Goal: Information Seeking & Learning: Check status

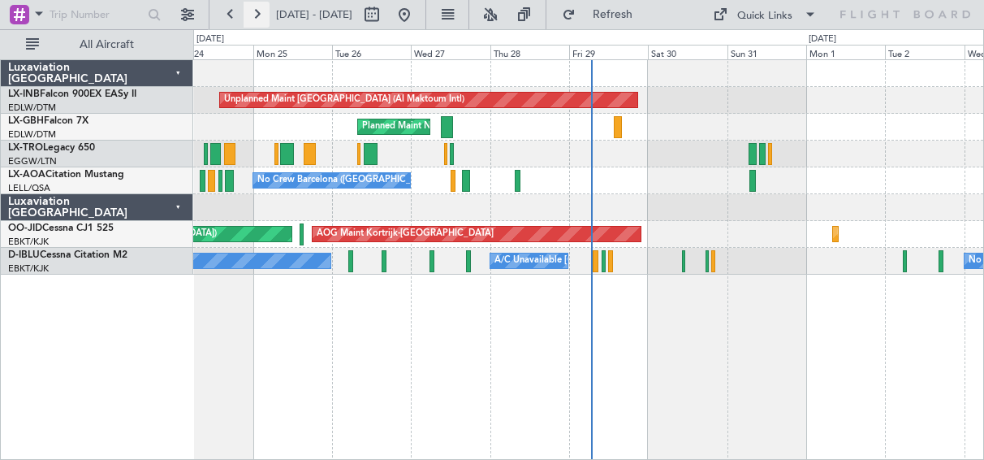
click at [257, 6] on button at bounding box center [257, 15] width 26 height 26
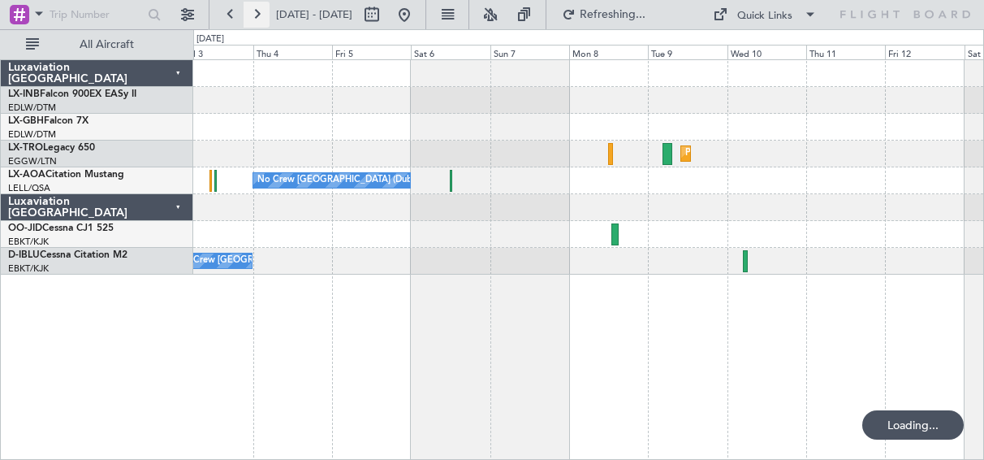
click at [257, 6] on button at bounding box center [257, 15] width 26 height 26
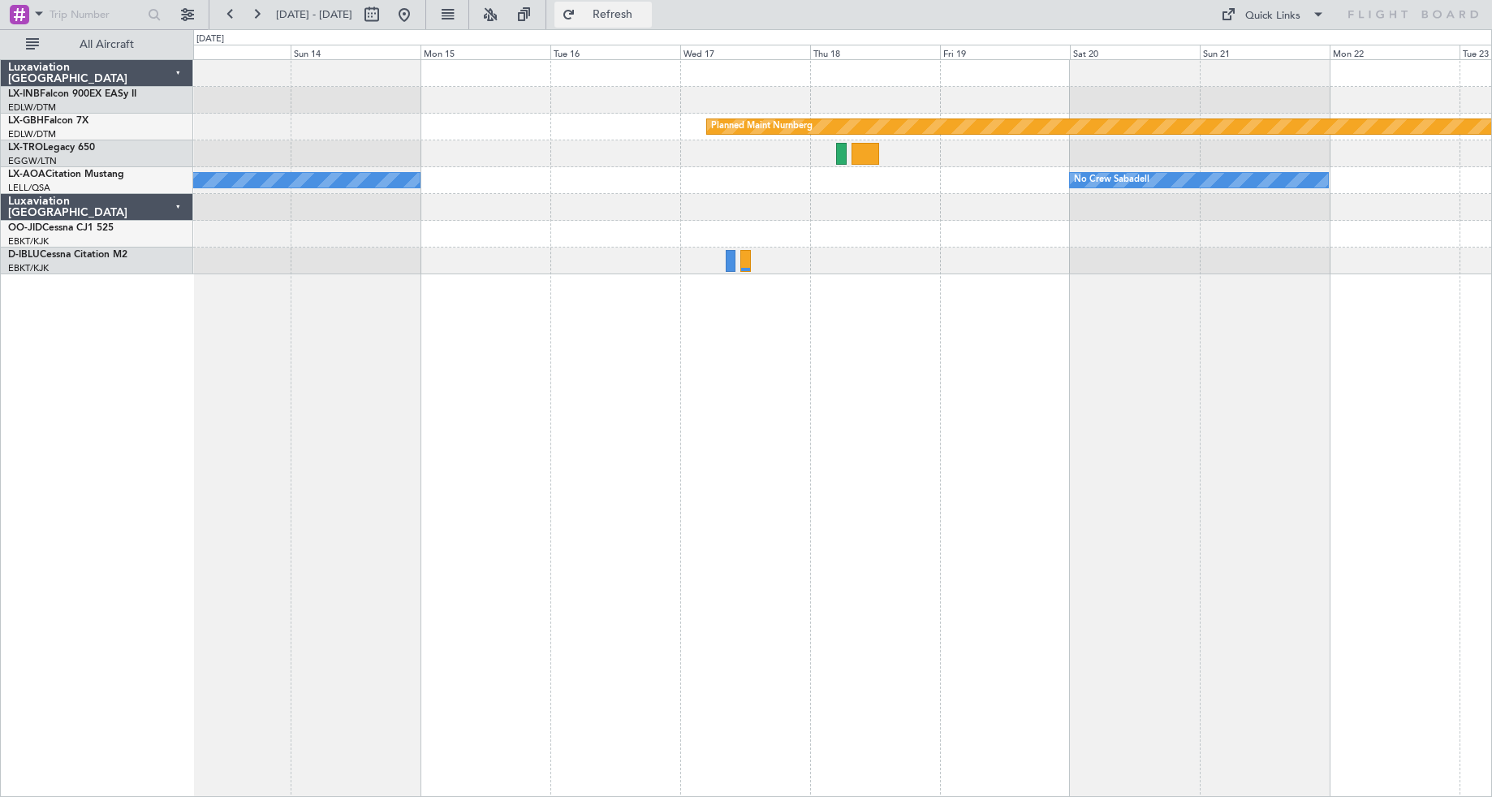
click at [628, 12] on button "Refresh" at bounding box center [603, 15] width 97 height 26
click at [417, 17] on button at bounding box center [404, 15] width 26 height 26
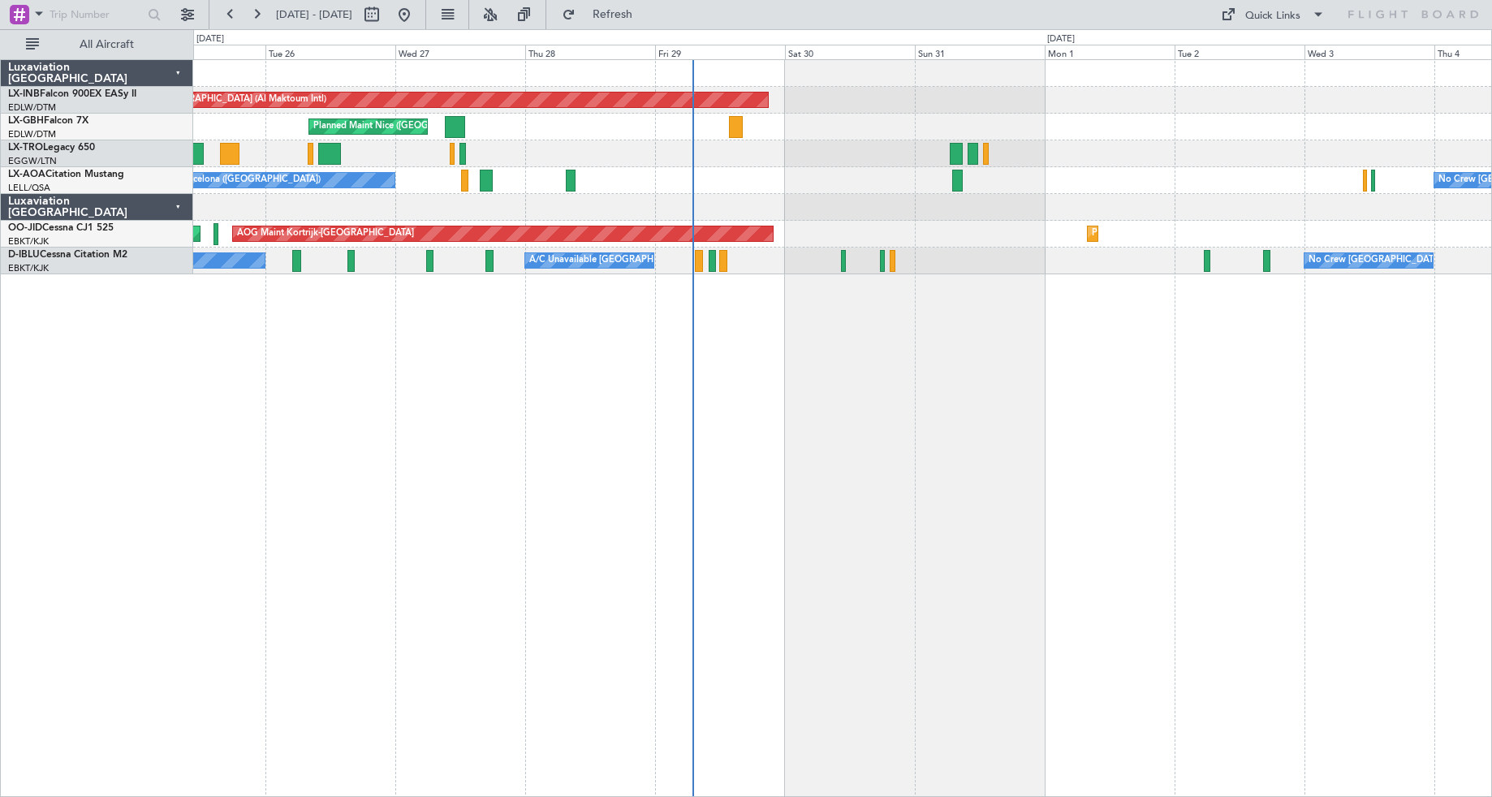
click at [841, 459] on div "Unplanned Maint [GEOGRAPHIC_DATA] (Al Maktoum Intl) [GEOGRAPHIC_DATA] ([GEOGRAP…" at bounding box center [842, 428] width 1299 height 738
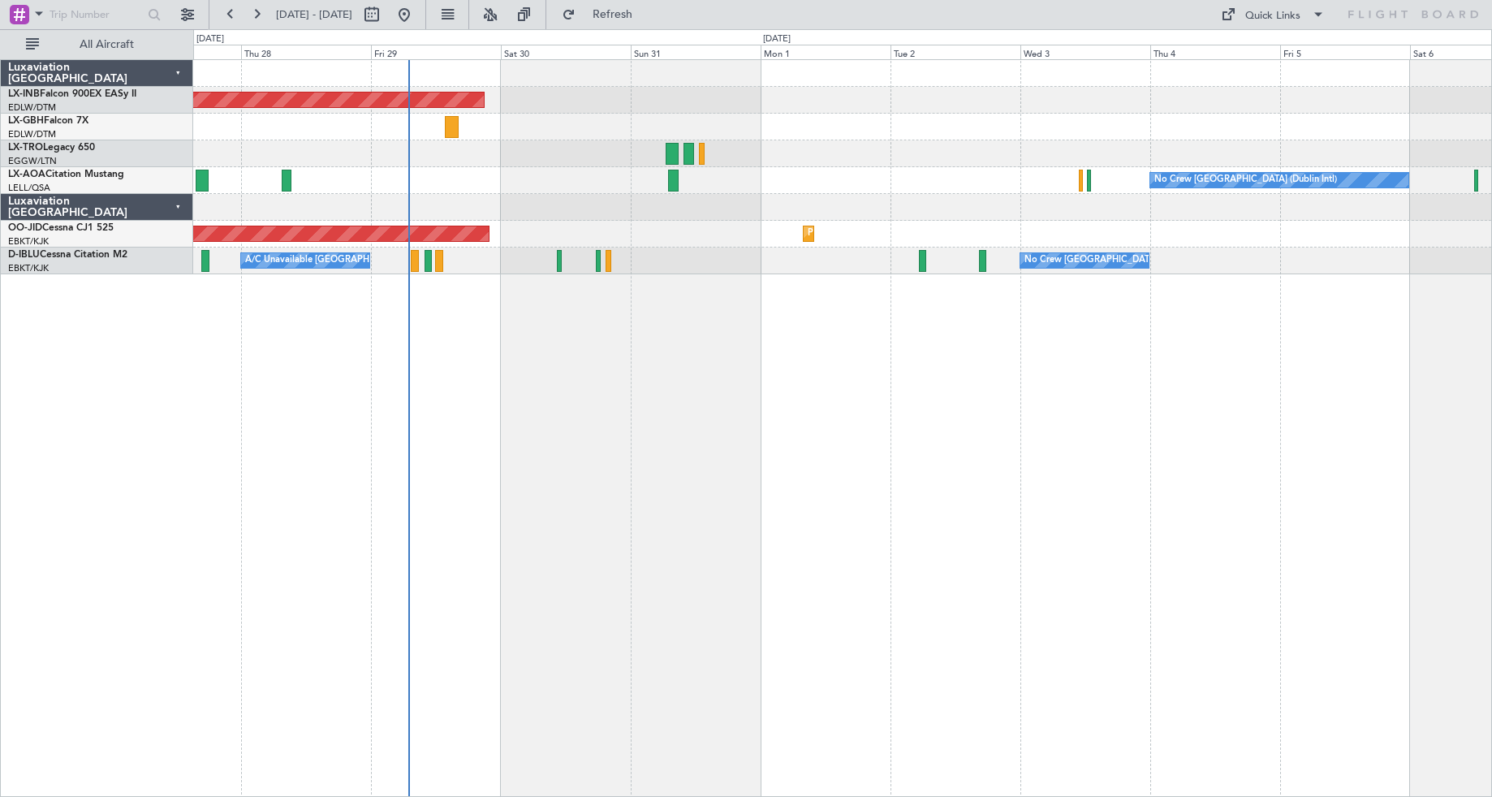
click at [637, 459] on div "Unplanned Maint [GEOGRAPHIC_DATA] (Al Maktoum Intl) [GEOGRAPHIC_DATA] ([GEOGRAP…" at bounding box center [842, 428] width 1299 height 738
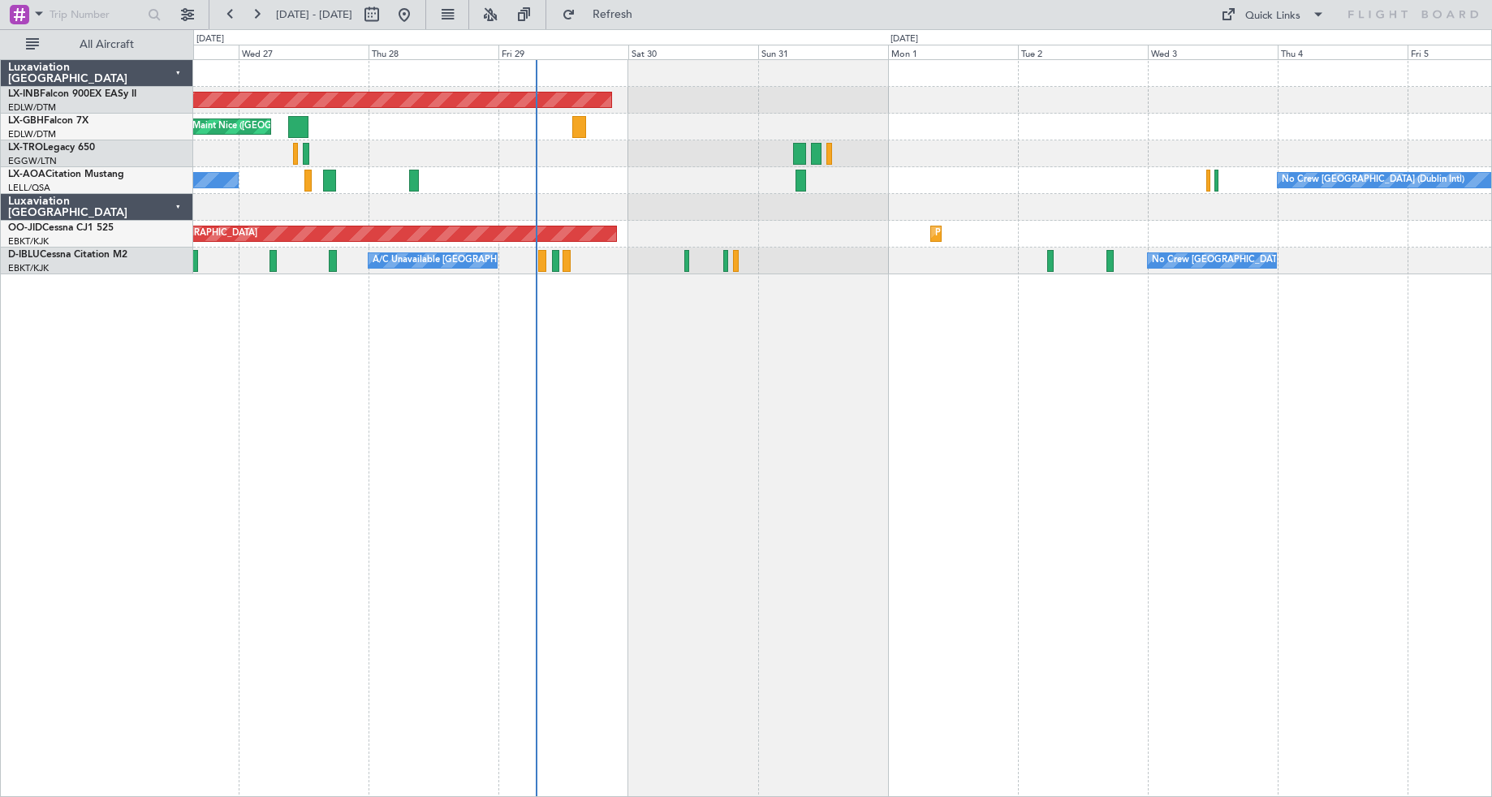
click at [848, 459] on div "Unplanned Maint [GEOGRAPHIC_DATA] (Al Maktoum Intl) [GEOGRAPHIC_DATA] ([GEOGRAP…" at bounding box center [842, 428] width 1299 height 738
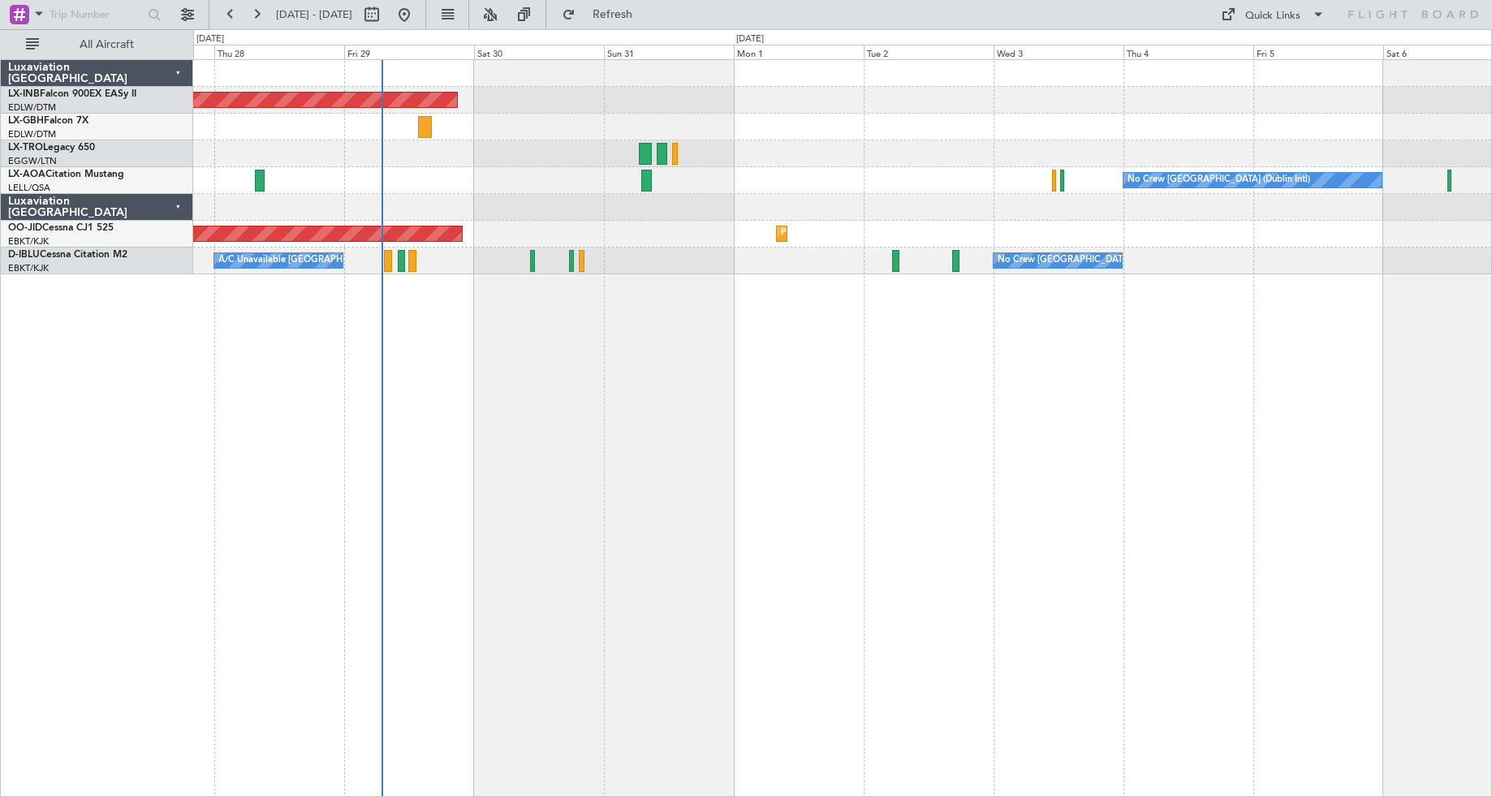
click at [585, 188] on div "No Crew [GEOGRAPHIC_DATA] (Dublin Intl) No Crew Barcelona ([GEOGRAPHIC_DATA])" at bounding box center [842, 180] width 1298 height 27
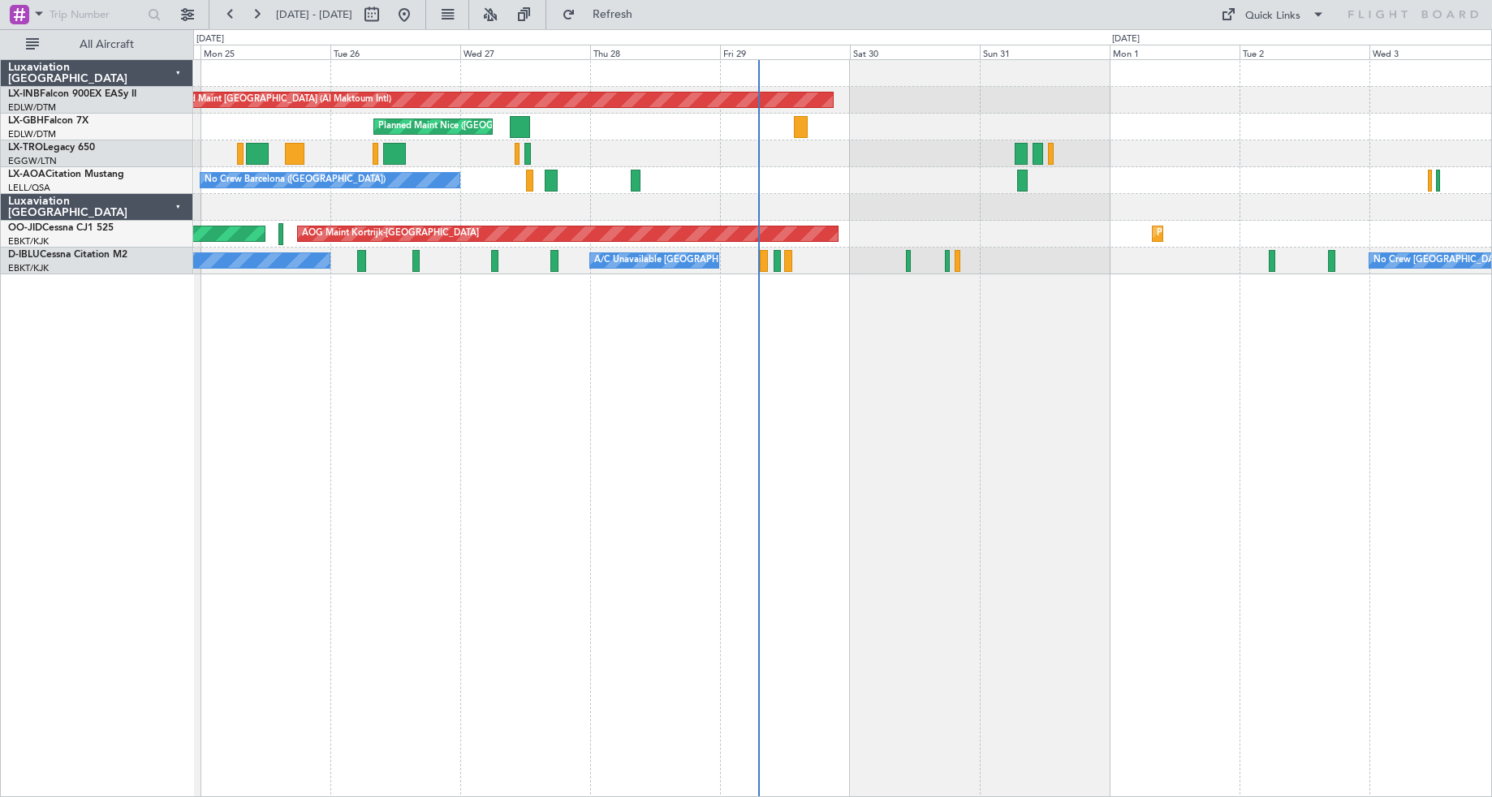
click at [612, 136] on div "Planned Maint Nice ([GEOGRAPHIC_DATA])" at bounding box center [842, 127] width 1298 height 27
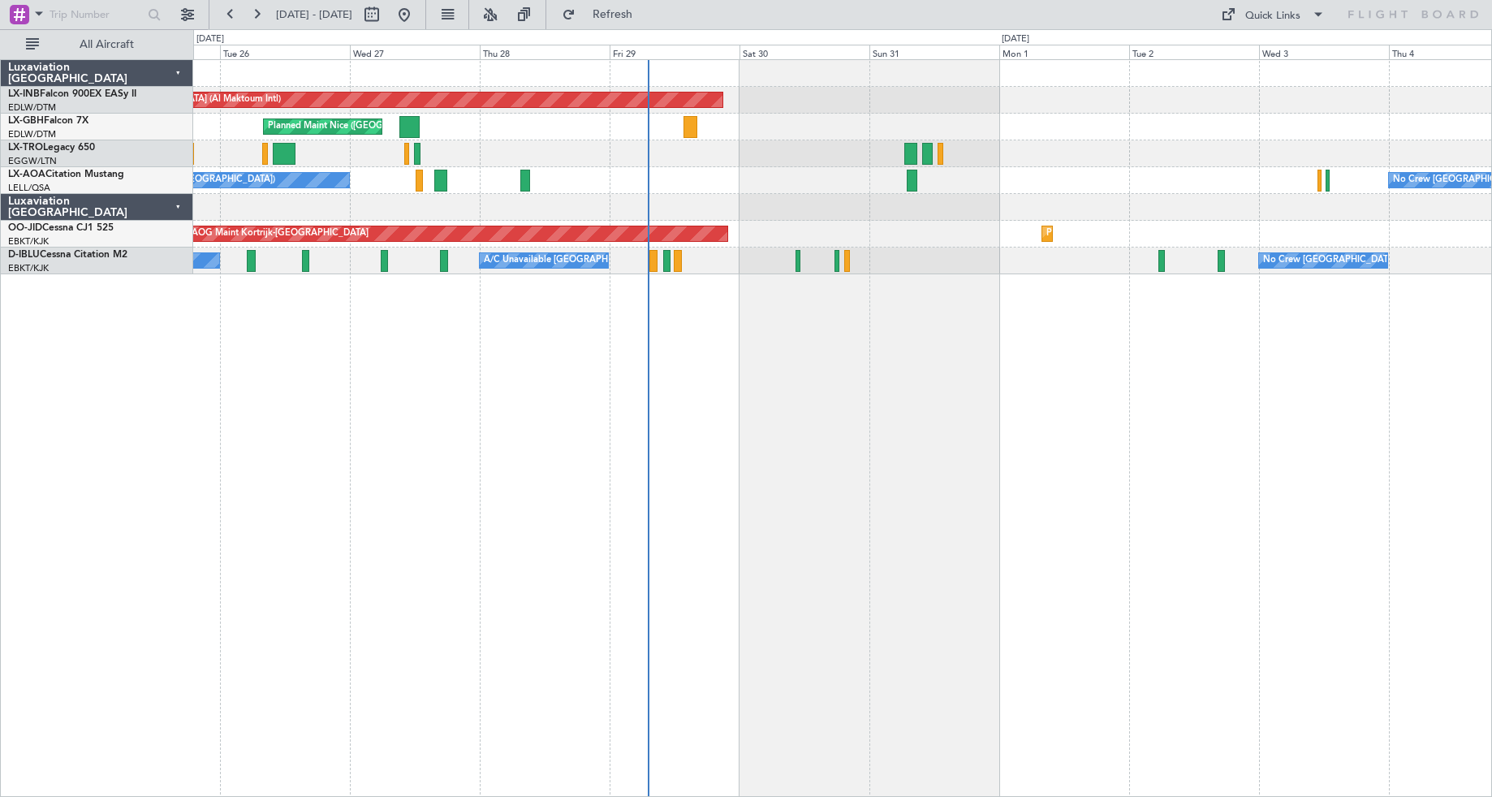
click at [578, 156] on div at bounding box center [842, 153] width 1298 height 27
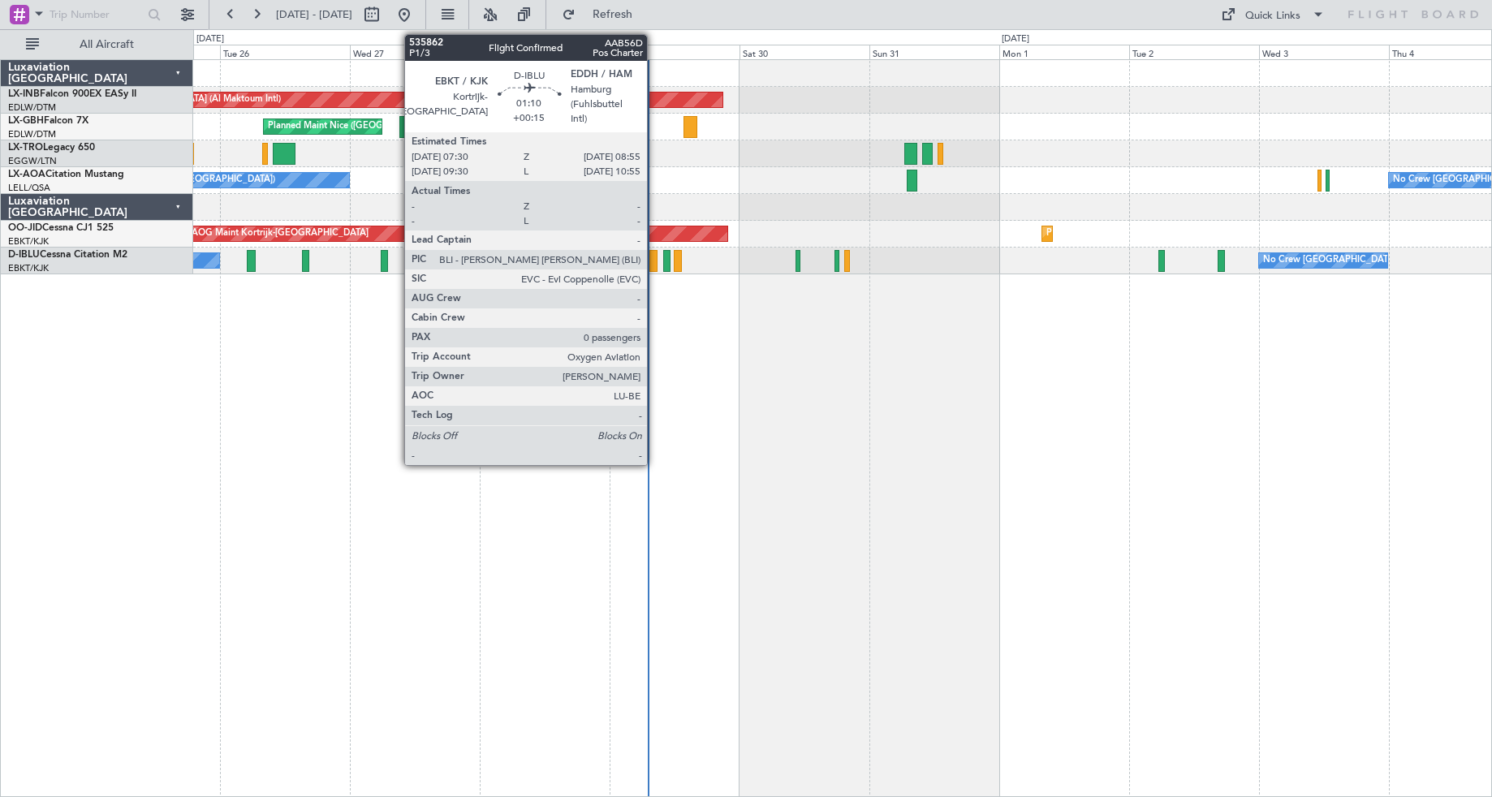
click at [654, 268] on div at bounding box center [654, 261] width 8 height 22
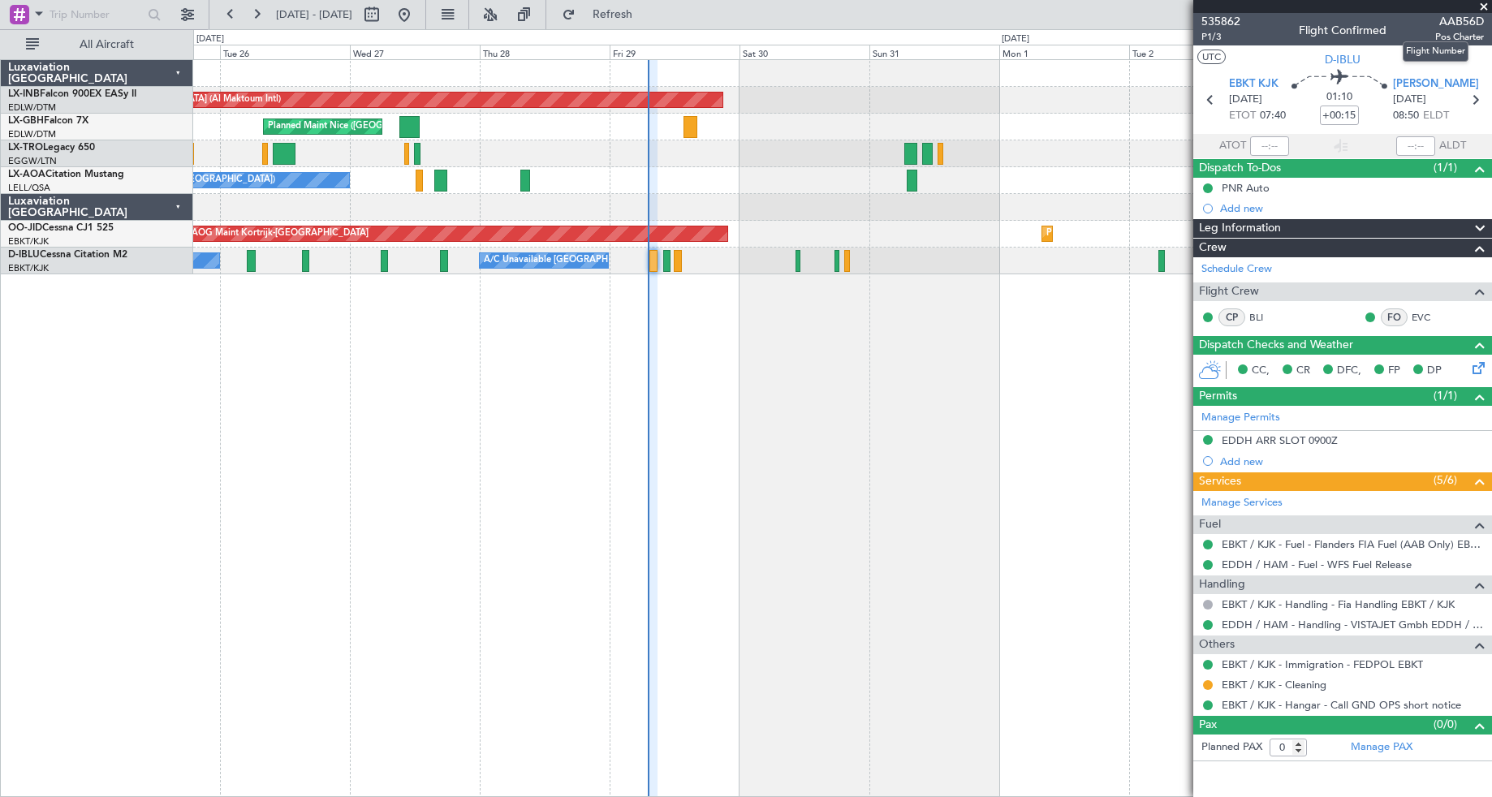
click at [983, 21] on span "AAB56D" at bounding box center [1459, 21] width 49 height 17
copy span "AAB56D"
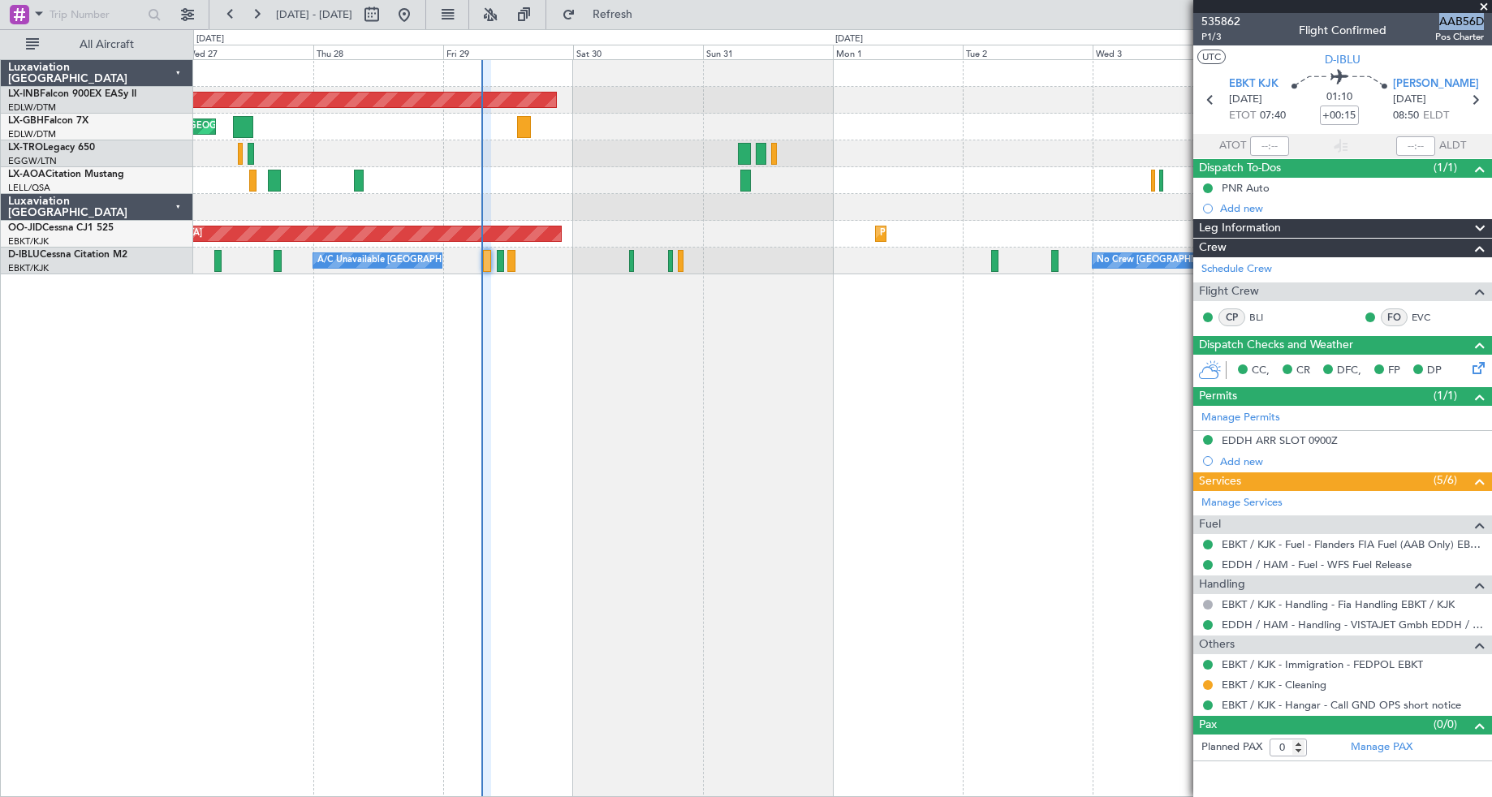
click at [749, 459] on div "Unplanned Maint [GEOGRAPHIC_DATA] (Al Maktoum Intl) [GEOGRAPHIC_DATA] ([GEOGRAP…" at bounding box center [842, 428] width 1299 height 738
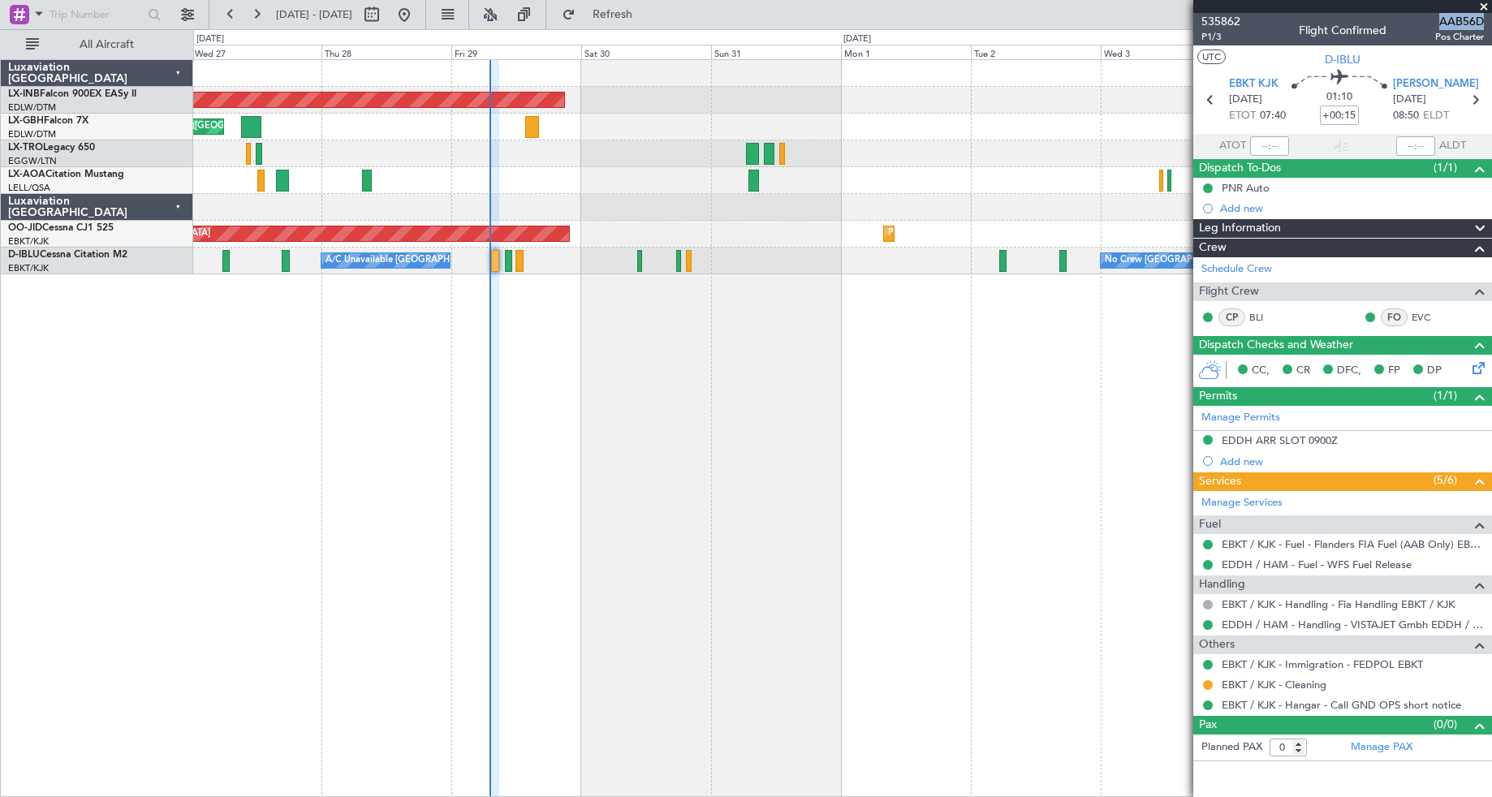
click at [684, 458] on div "Unplanned Maint [GEOGRAPHIC_DATA] (Al Maktoum Intl) [GEOGRAPHIC_DATA] ([GEOGRAP…" at bounding box center [842, 428] width 1299 height 738
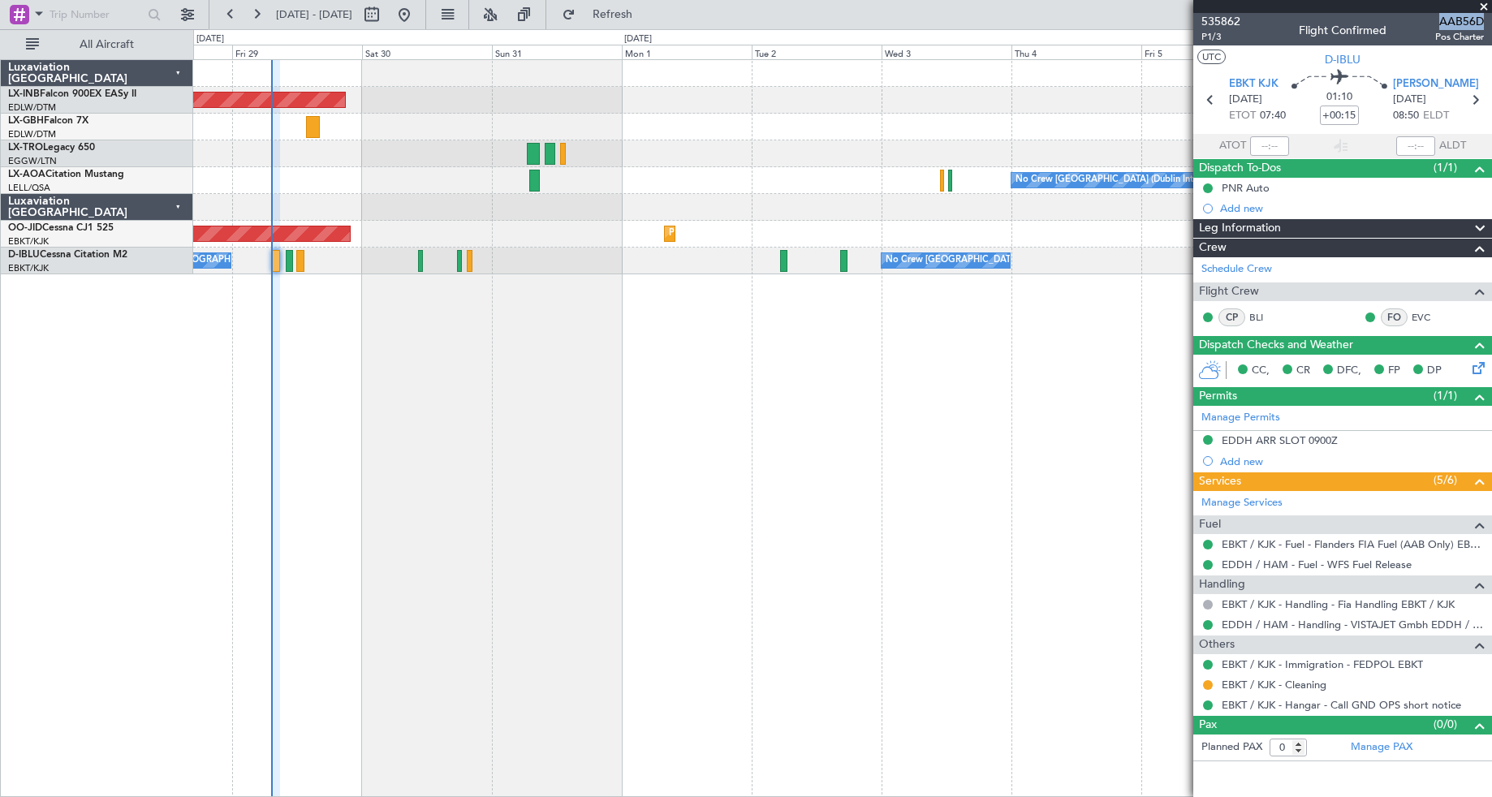
click at [505, 167] on div "Unplanned Maint [GEOGRAPHIC_DATA] (Al Maktoum Intl) [GEOGRAPHIC_DATA] ([GEOGRAP…" at bounding box center [842, 167] width 1298 height 214
click at [983, 5] on span at bounding box center [1484, 7] width 16 height 15
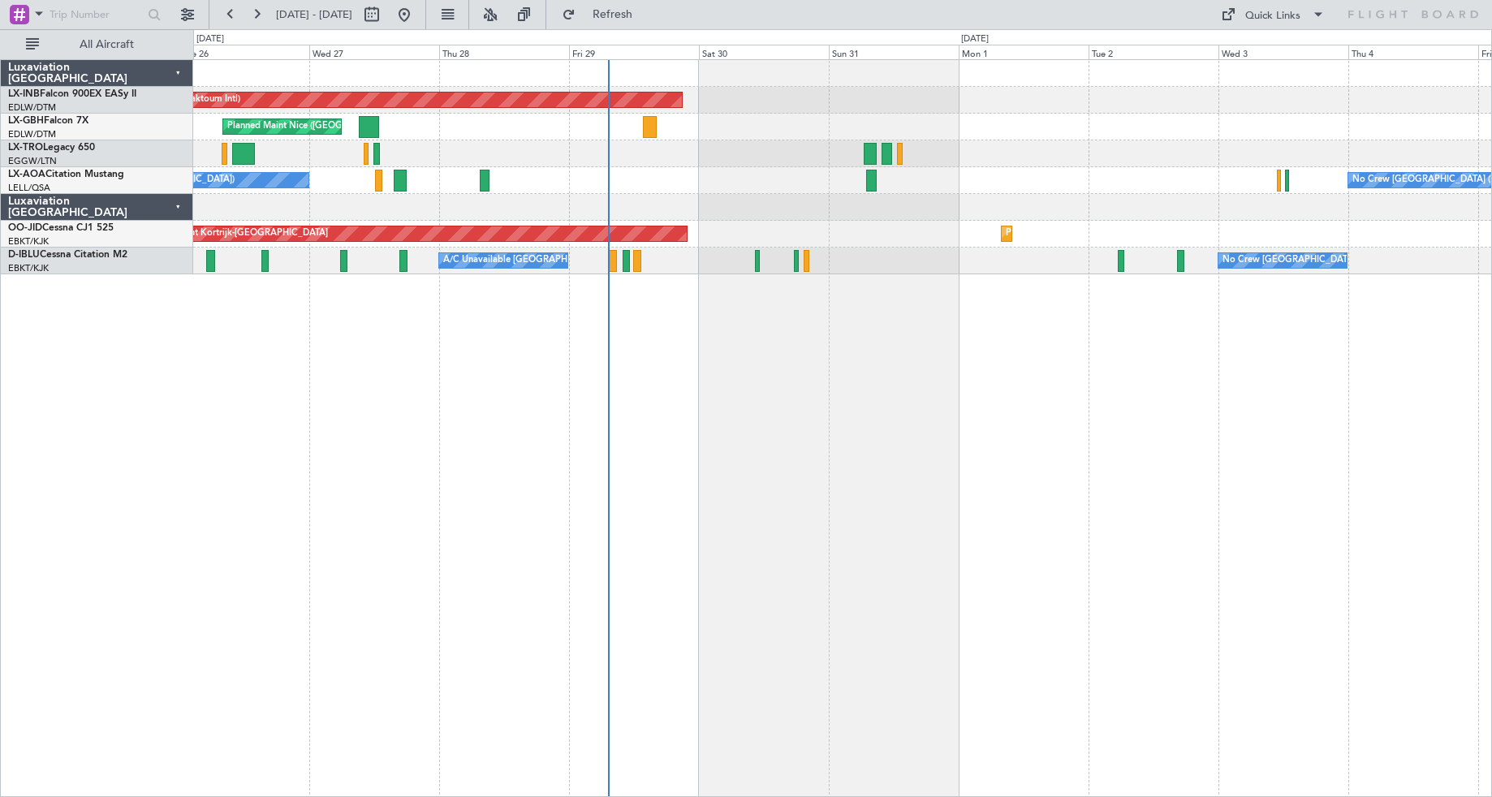
click at [796, 459] on div "Unplanned Maint [GEOGRAPHIC_DATA] (Al Maktoum Intl) [GEOGRAPHIC_DATA] ([GEOGRAP…" at bounding box center [842, 428] width 1299 height 738
click at [647, 13] on span "Refresh" at bounding box center [613, 14] width 68 height 11
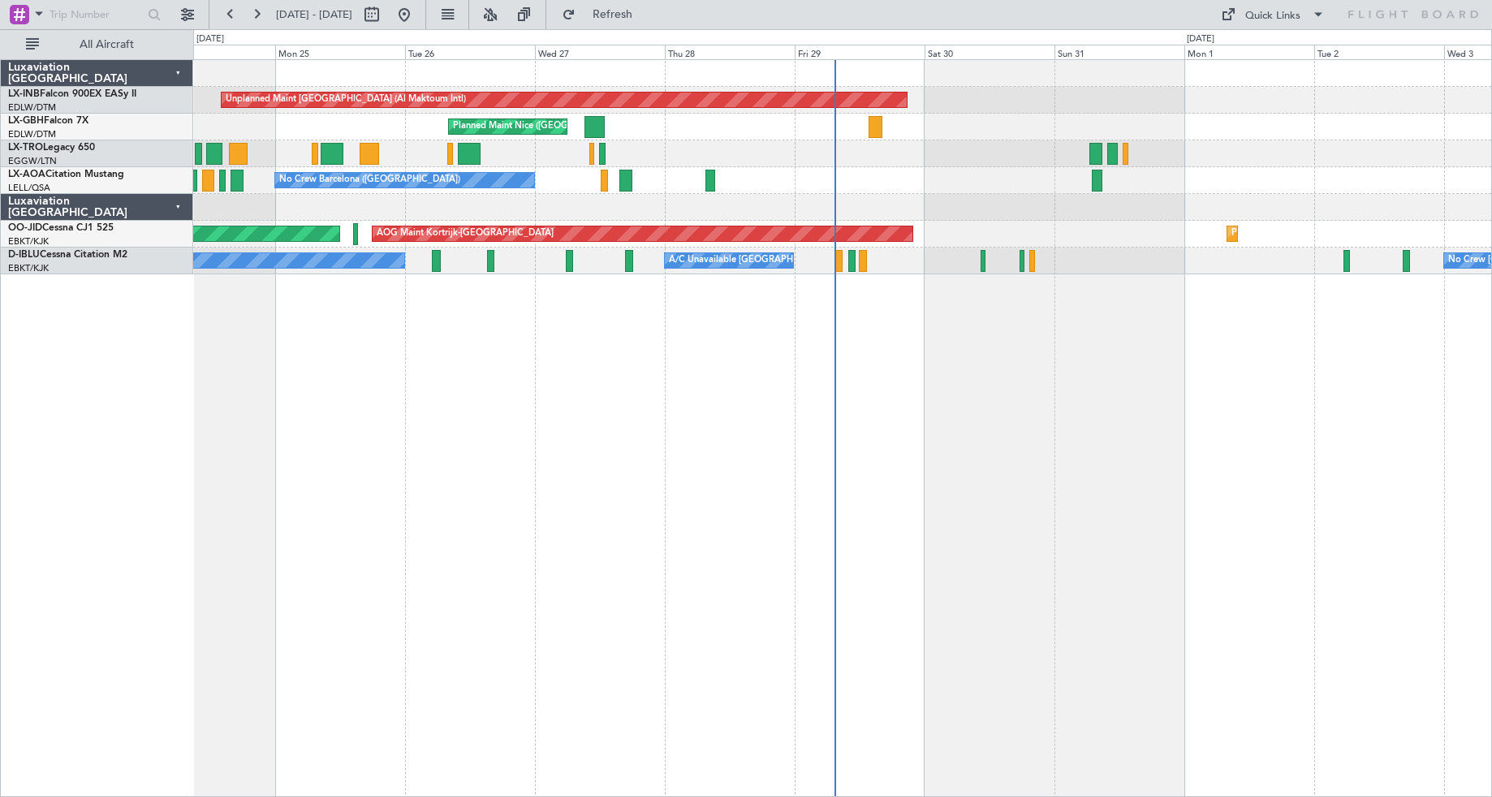
click at [663, 459] on div "Unplanned Maint [GEOGRAPHIC_DATA] (Al Maktoum Intl) [GEOGRAPHIC_DATA] ([GEOGRAP…" at bounding box center [842, 428] width 1299 height 738
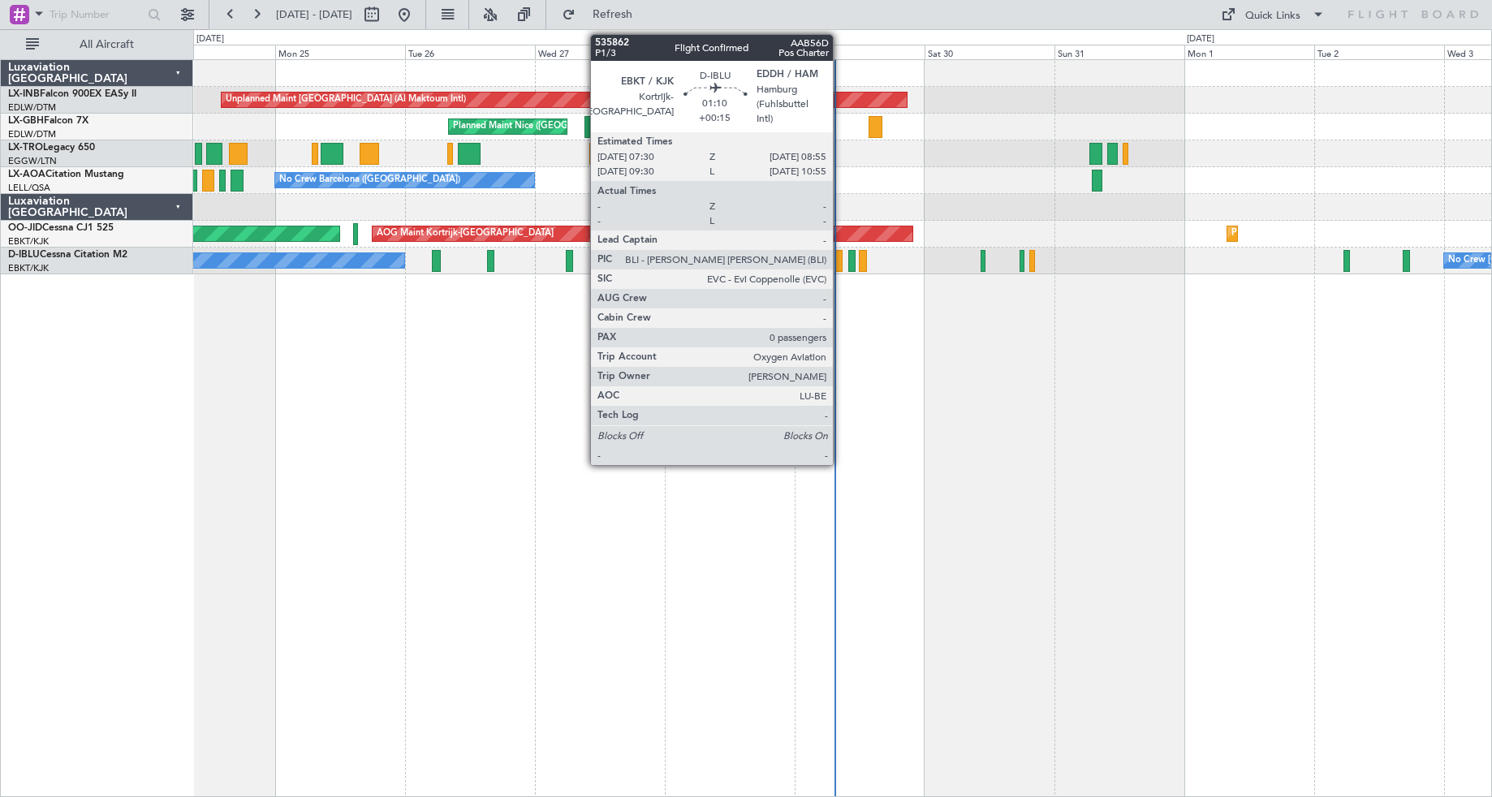
click at [840, 261] on div at bounding box center [839, 261] width 8 height 22
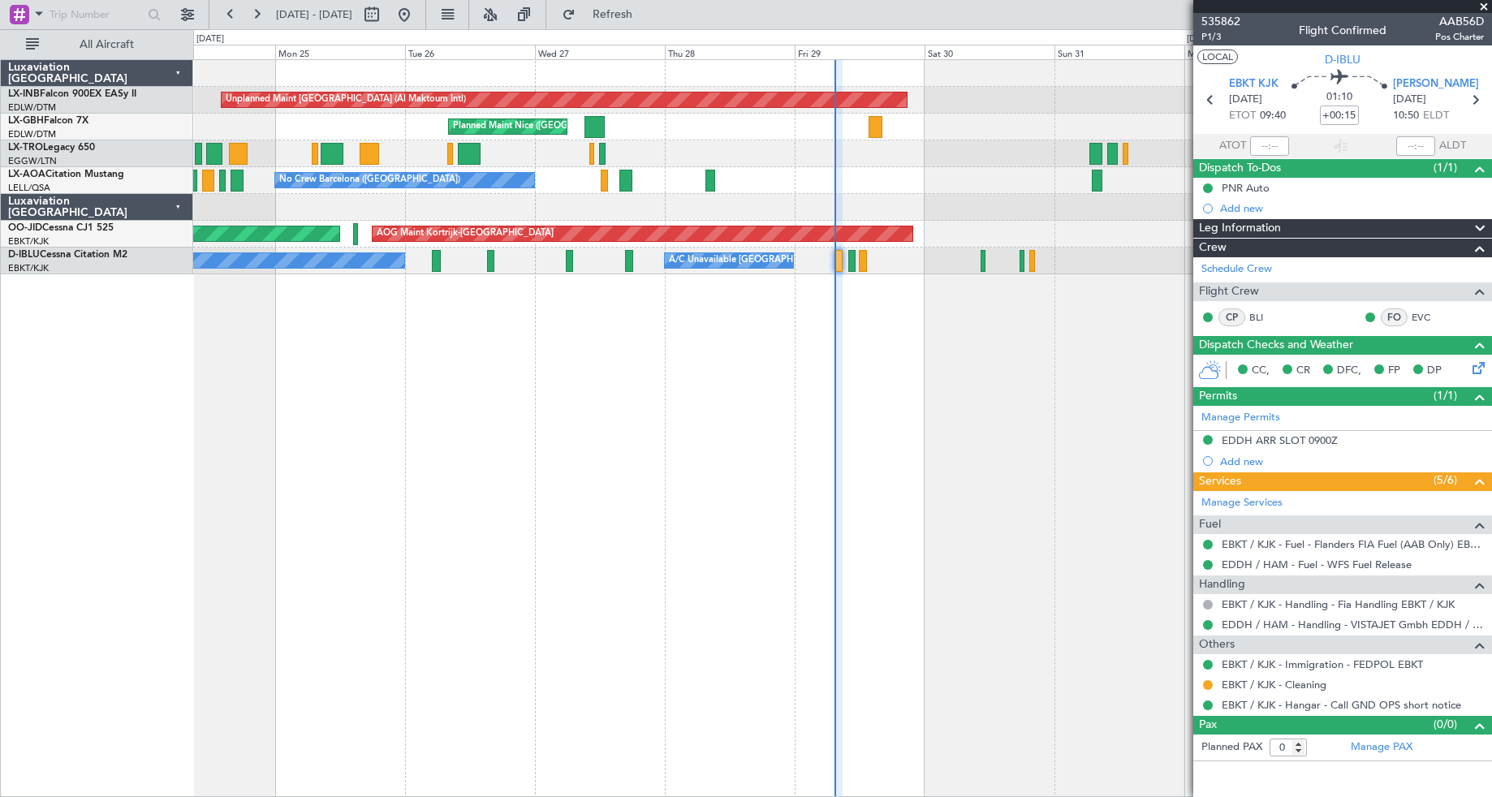
click at [983, 59] on button "LOCAL" at bounding box center [1218, 57] width 41 height 15
